Goal: Submit feedback/report problem: Submit feedback/report problem

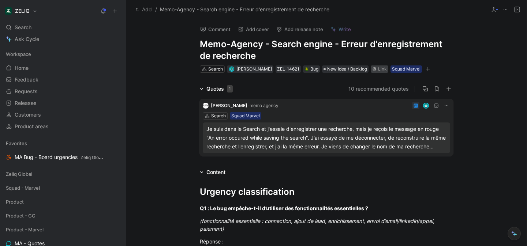
click at [383, 68] on div "Link" at bounding box center [382, 69] width 9 height 7
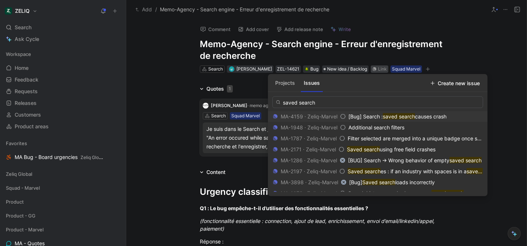
type input "saved search"
click at [426, 118] on span "causes crash" at bounding box center [430, 116] width 31 height 6
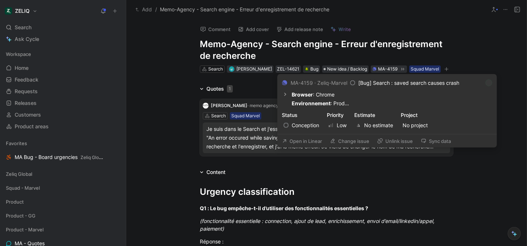
click at [310, 141] on button "Open in Linear" at bounding box center [302, 141] width 46 height 10
